Goal: Task Accomplishment & Management: Manage account settings

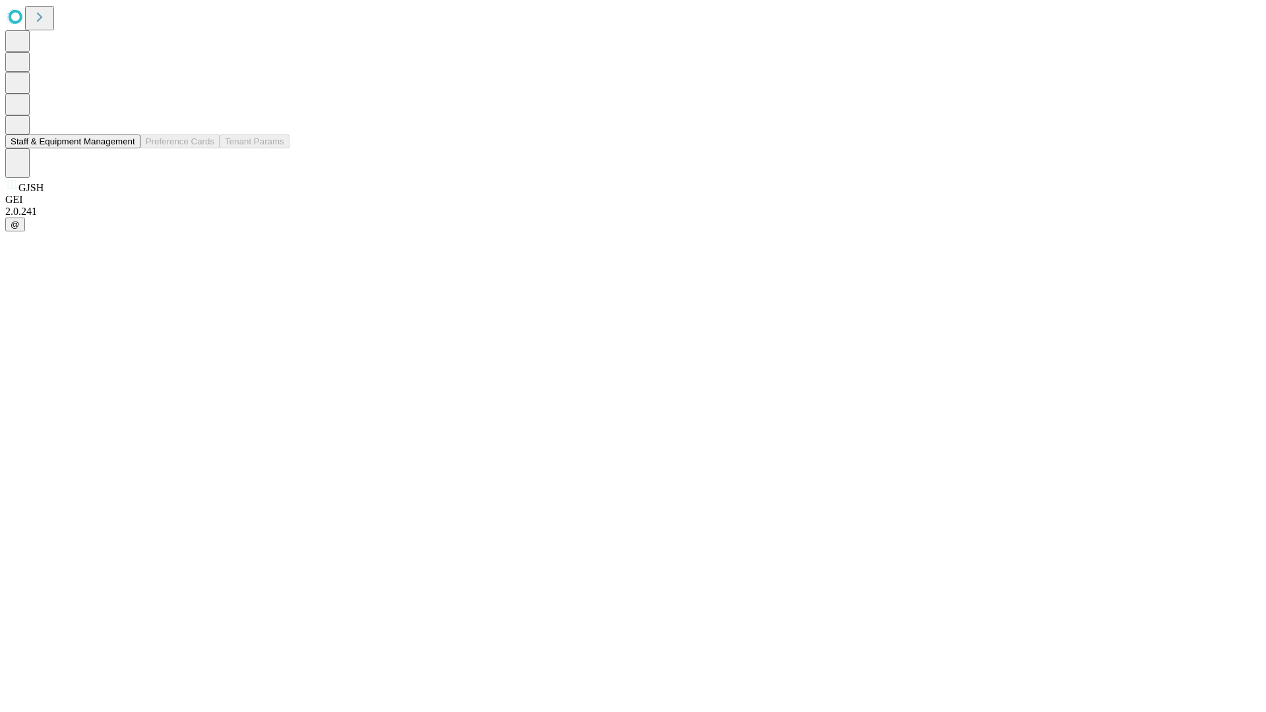
click at [126, 148] on button "Staff & Equipment Management" at bounding box center [72, 142] width 135 height 14
